Goal: Transaction & Acquisition: Purchase product/service

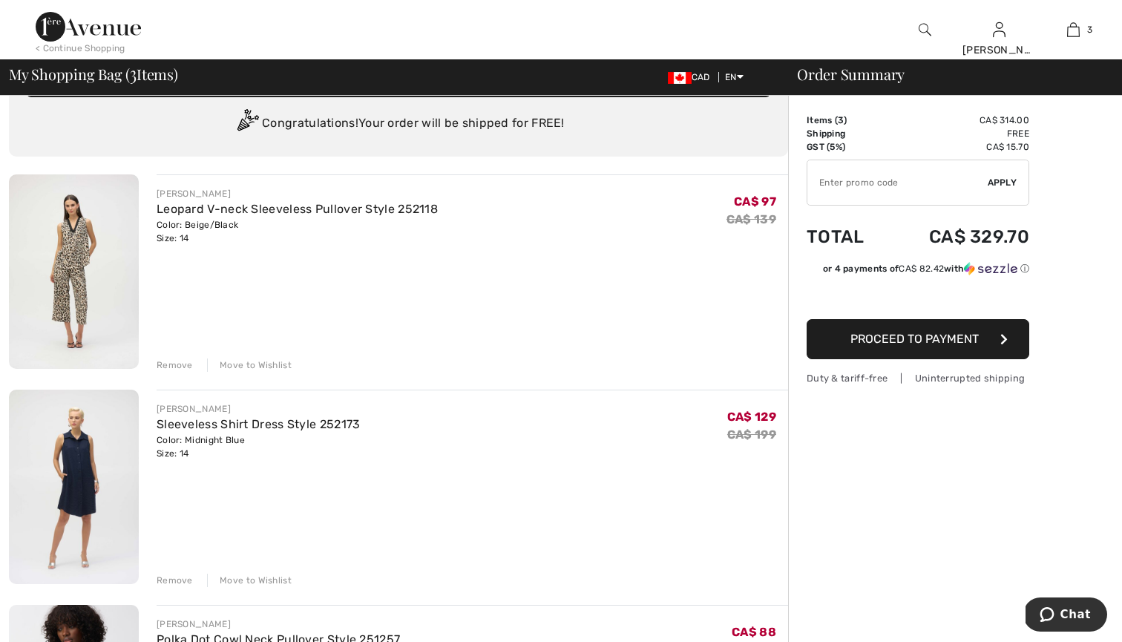
scroll to position [43, 0]
click at [182, 363] on div "Remove" at bounding box center [175, 364] width 36 height 13
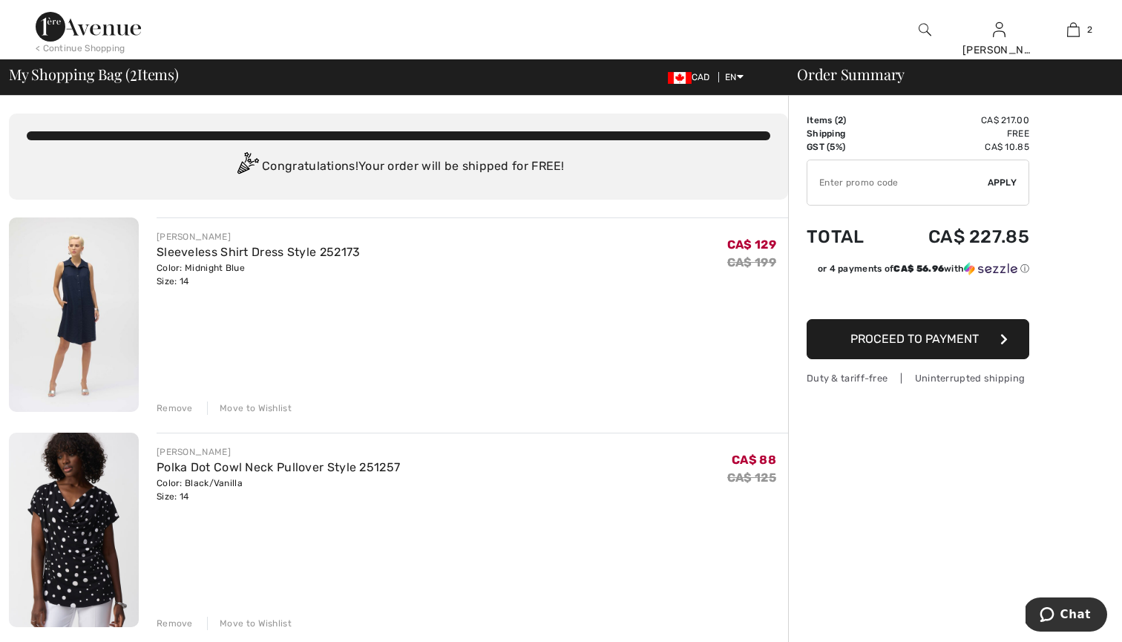
scroll to position [0, 0]
click at [891, 195] on input "TEXT" at bounding box center [897, 182] width 180 height 45
type input "EXTRA20"
click at [1010, 185] on span "Apply" at bounding box center [1003, 182] width 30 height 13
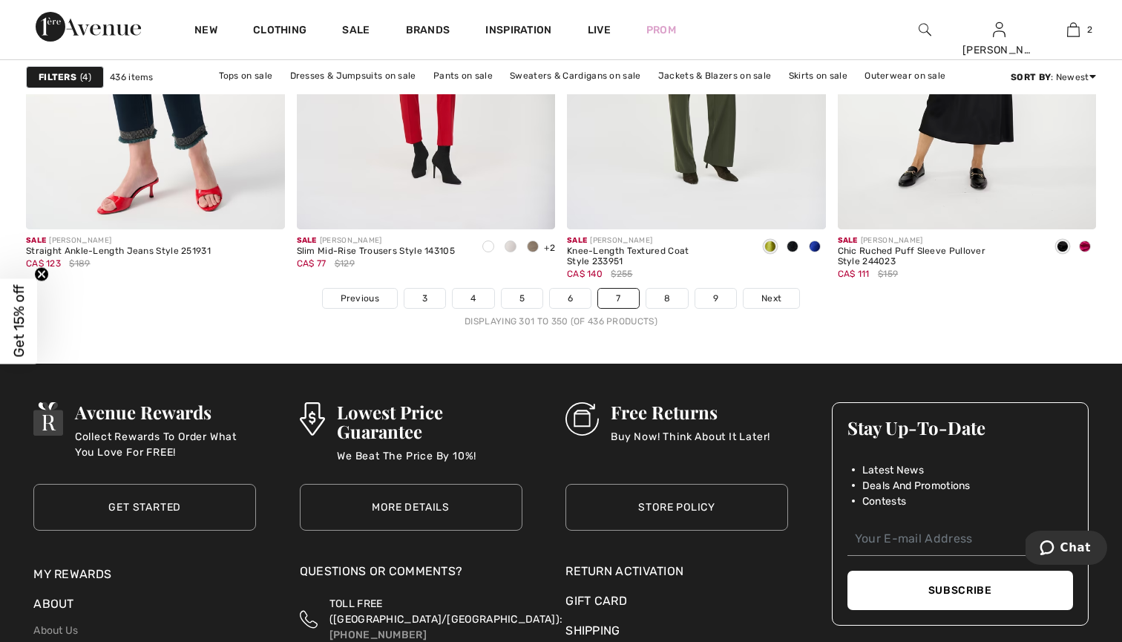
scroll to position [6997, 0]
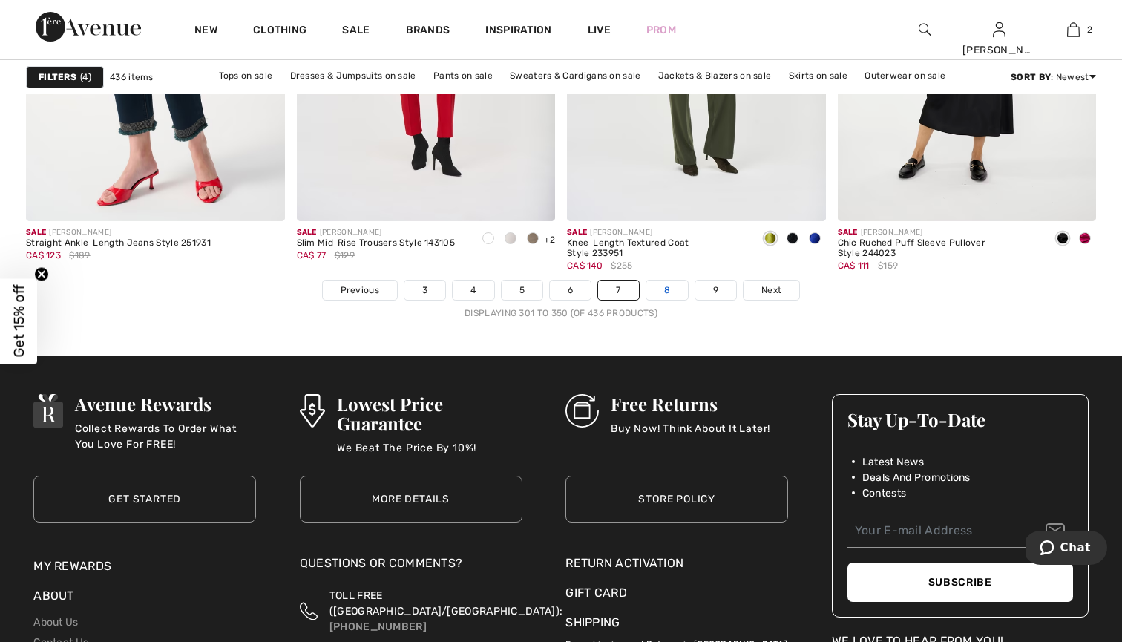
click at [675, 289] on link "8" at bounding box center [667, 290] width 42 height 19
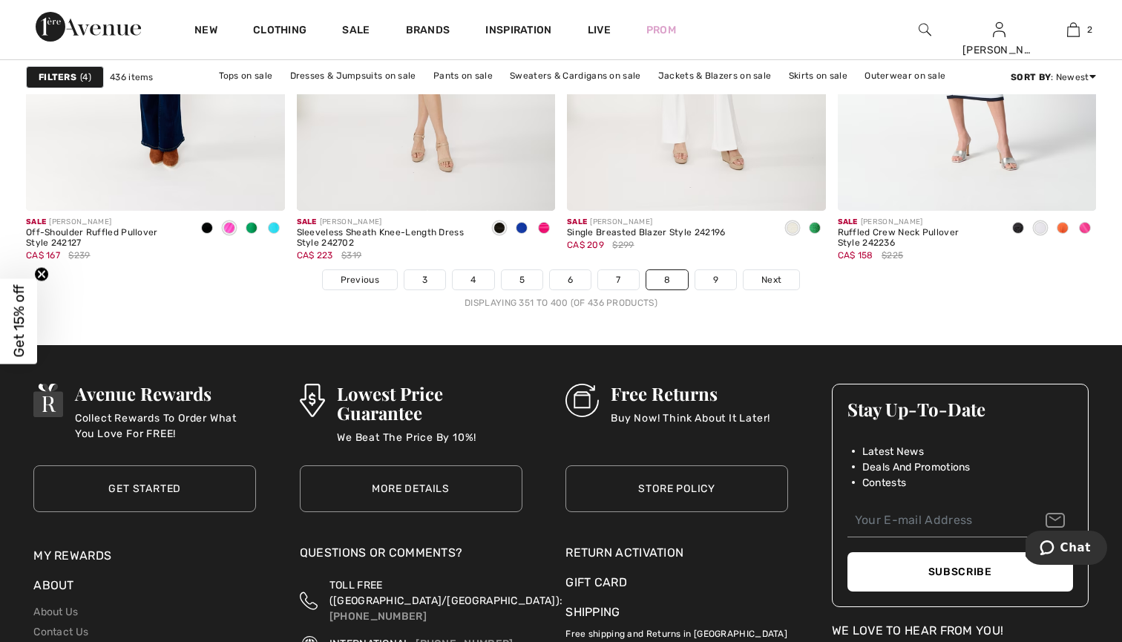
scroll to position [7013, 0]
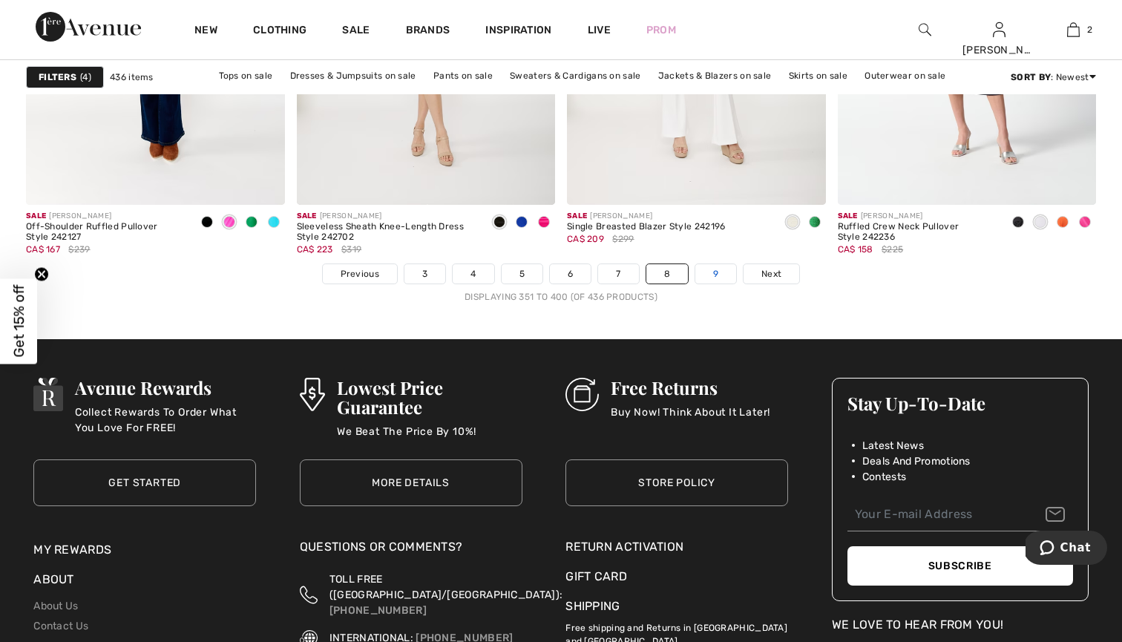
click at [721, 270] on link "9" at bounding box center [715, 273] width 41 height 19
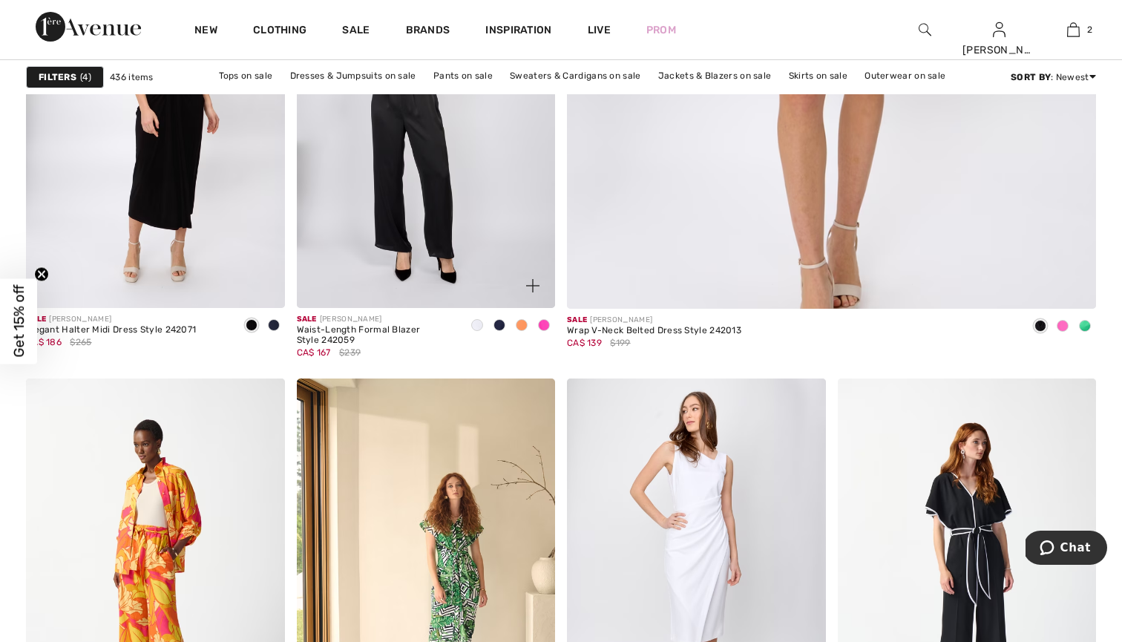
scroll to position [843, 0]
